Goal: Information Seeking & Learning: Learn about a topic

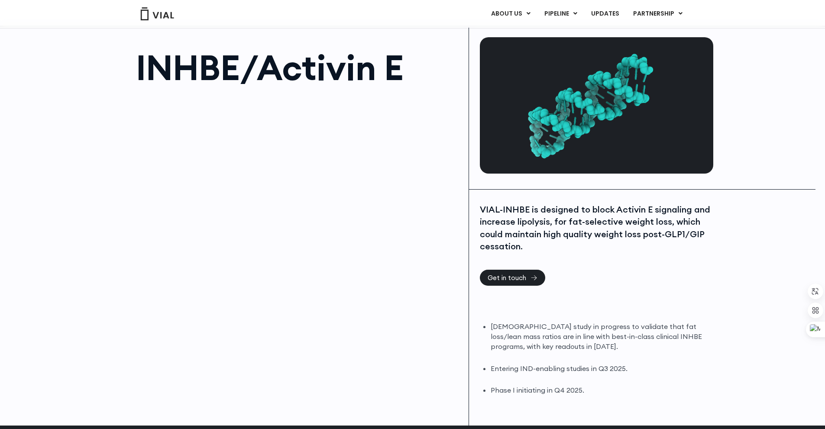
scroll to position [43, 0]
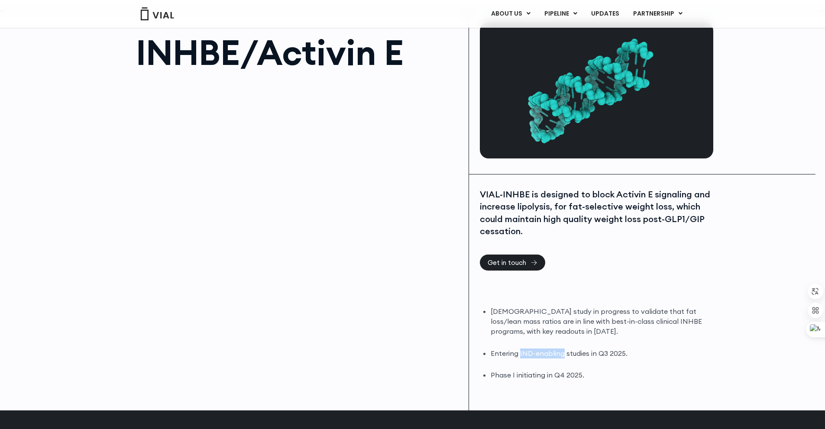
drag, startPoint x: 520, startPoint y: 353, endPoint x: 563, endPoint y: 356, distance: 43.4
click at [563, 356] on li "Entering IND-enabling studies in Q3 2025." at bounding box center [601, 354] width 221 height 10
copy li "IND-enabling"
click at [540, 380] on li "Phase I initiating in Q4 2025." at bounding box center [601, 375] width 221 height 10
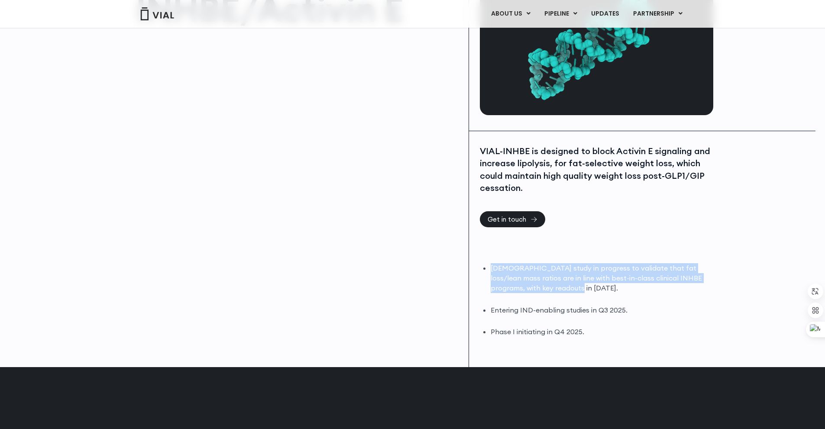
drag, startPoint x: 490, startPoint y: 270, endPoint x: 539, endPoint y: 290, distance: 53.3
click at [539, 290] on div "DIO study in progress to validate that fat loss/lean mass ratios are in line wi…" at bounding box center [595, 300] width 231 height 74
copy li "DIO study in progress to validate that fat loss/lean mass ratios are in line wi…"
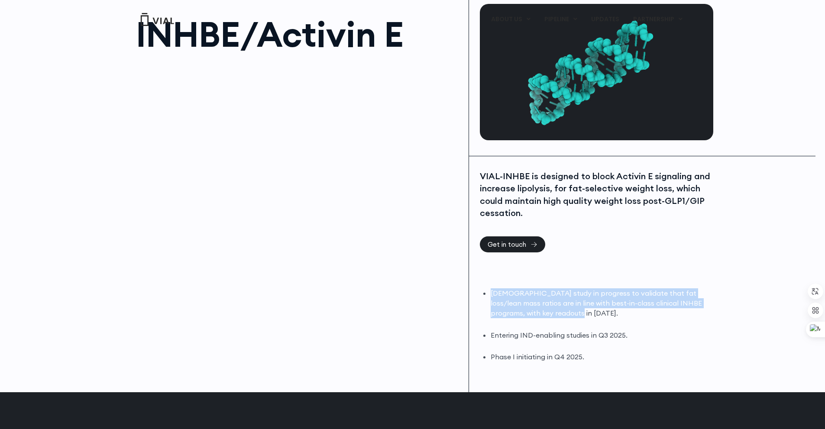
scroll to position [0, 0]
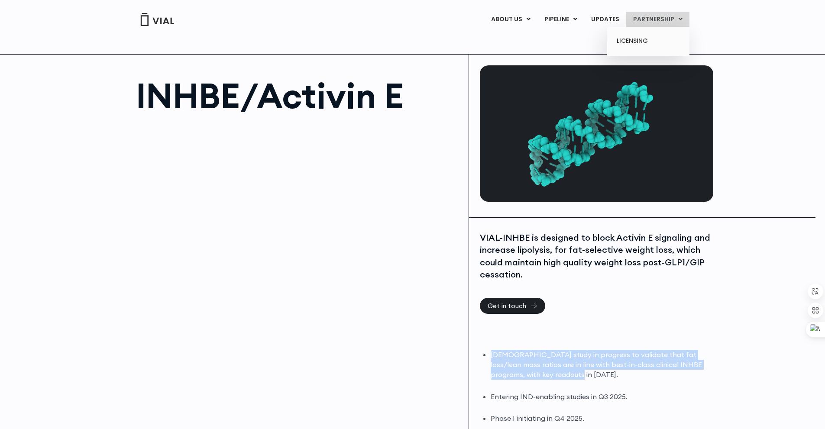
click at [651, 14] on link "PARTNERSHIP" at bounding box center [657, 19] width 63 height 15
click at [636, 36] on link "LICENSING" at bounding box center [648, 41] width 76 height 14
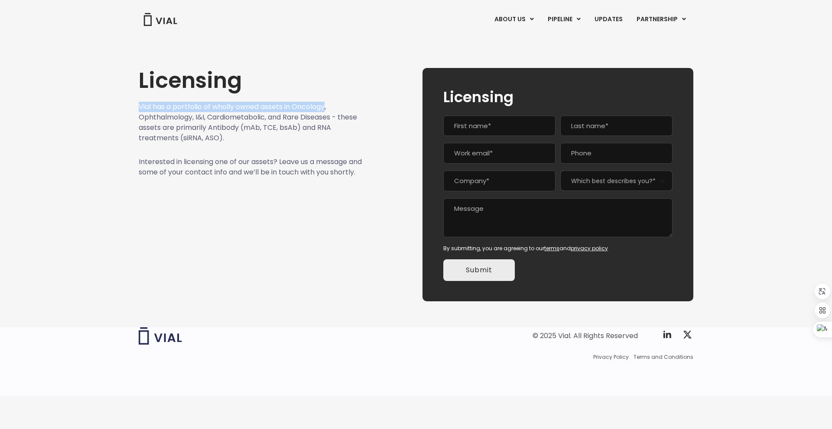
drag, startPoint x: 140, startPoint y: 107, endPoint x: 328, endPoint y: 105, distance: 187.6
click at [328, 105] on p "Vial has a portfolio of wholly owned assets in Oncology, Ophthalmology, I&I, Ca…" at bounding box center [251, 123] width 224 height 42
click at [275, 141] on p "Vial has a portfolio of wholly owned assets in Oncology, Ophthalmology, I&I, Ca…" at bounding box center [251, 123] width 224 height 42
click at [595, 15] on link "UPDATES" at bounding box center [608, 19] width 42 height 15
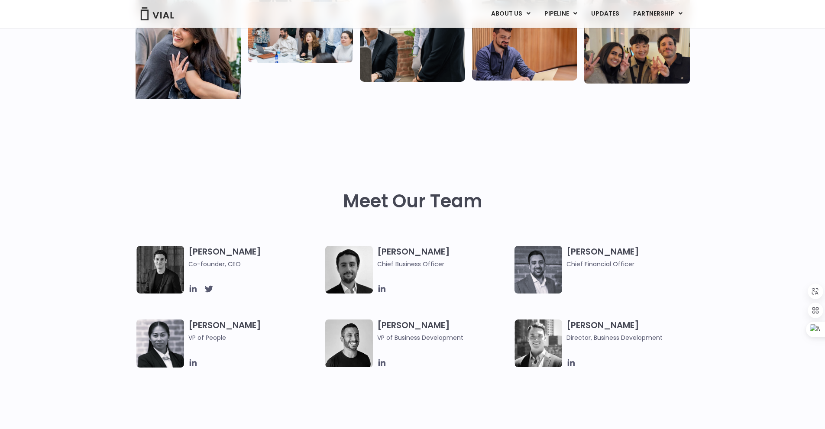
scroll to position [347, 0]
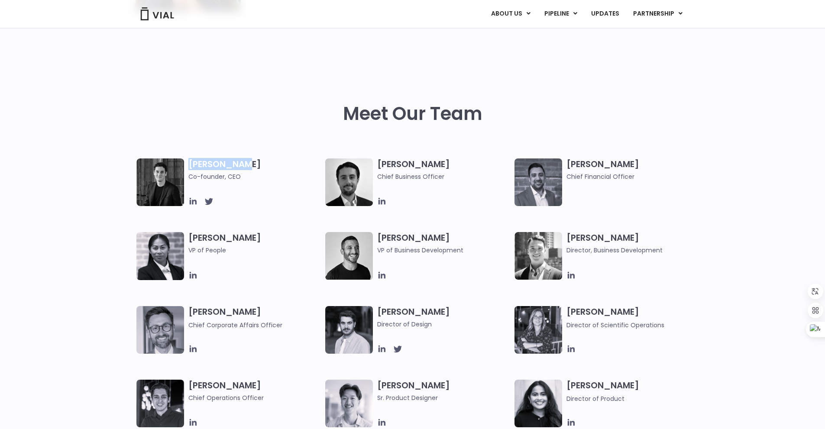
drag, startPoint x: 189, startPoint y: 165, endPoint x: 243, endPoint y: 162, distance: 54.7
click at [243, 162] on h3 "Simon Burns Co-founder, CEO" at bounding box center [254, 170] width 133 height 23
copy h3 "Simon Burns"
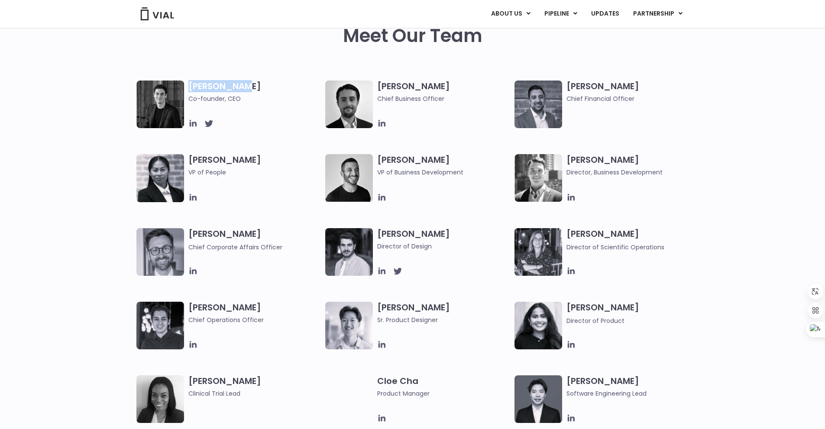
scroll to position [433, 0]
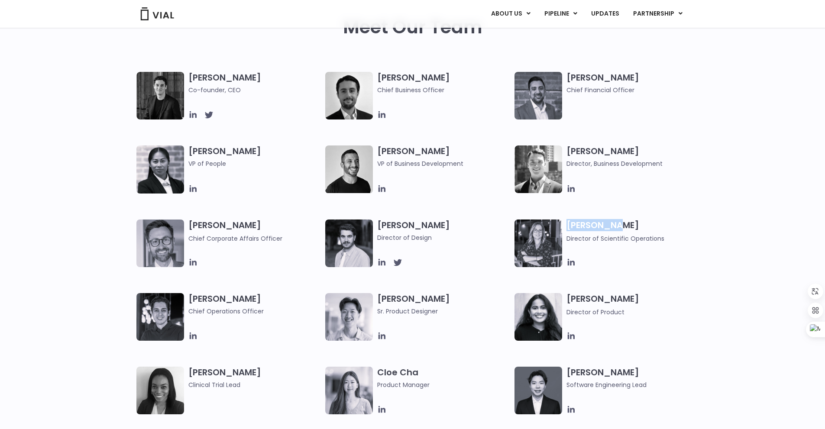
drag, startPoint x: 568, startPoint y: 225, endPoint x: 618, endPoint y: 225, distance: 49.8
click at [618, 225] on h3 "Sarah Wise Director of Scientific Operations" at bounding box center [633, 232] width 133 height 24
copy h3 "Sarah Wise"
